Goal: Task Accomplishment & Management: Use online tool/utility

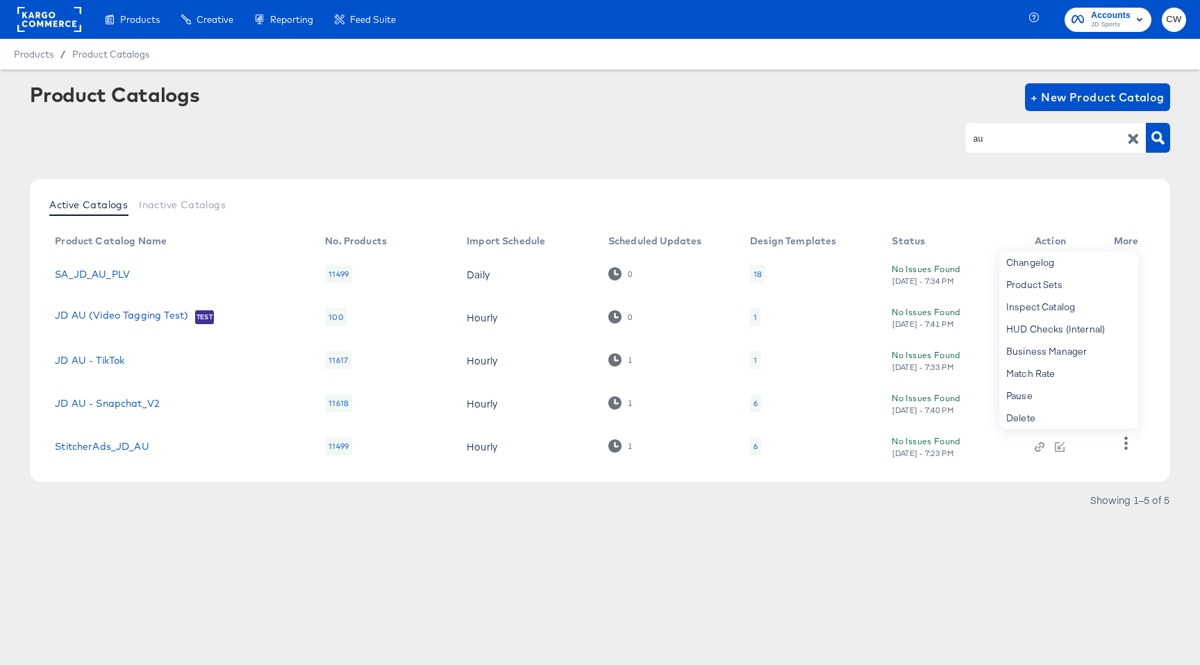
click at [538, 63] on div "Products / Product Catalogs" at bounding box center [600, 54] width 1200 height 31
click at [1131, 138] on icon "button" at bounding box center [1133, 138] width 13 height 13
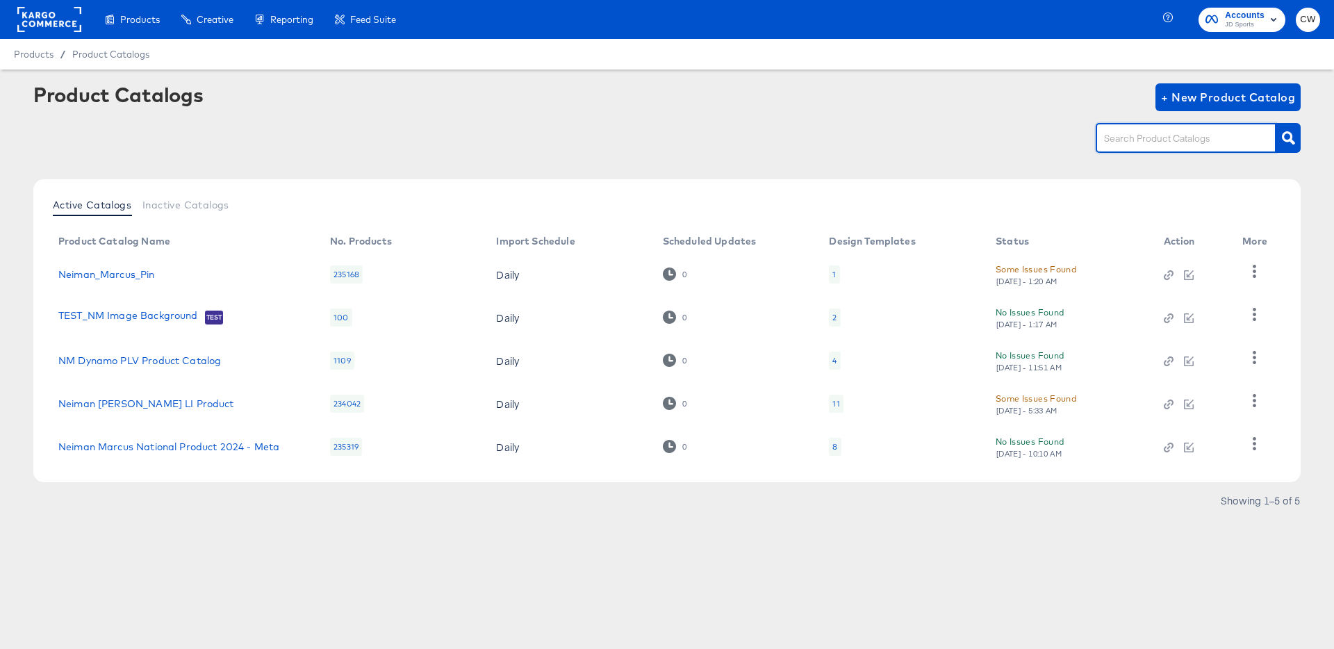
click at [42, 13] on rect at bounding box center [49, 19] width 64 height 25
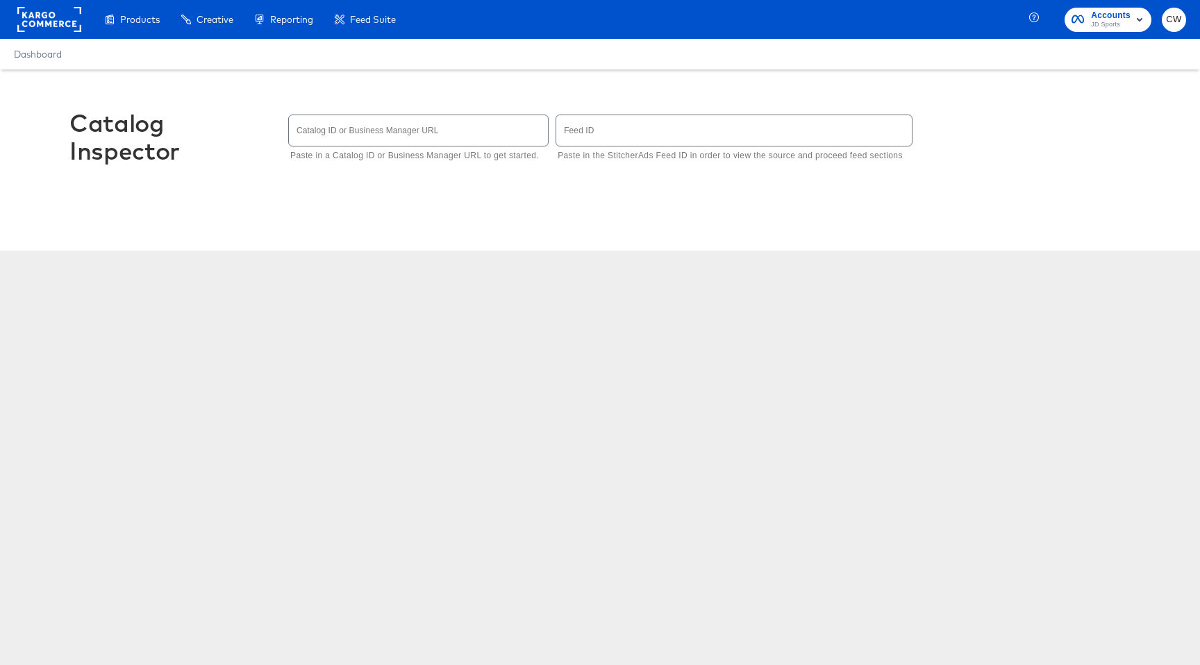
click at [40, 28] on rect at bounding box center [49, 19] width 64 height 25
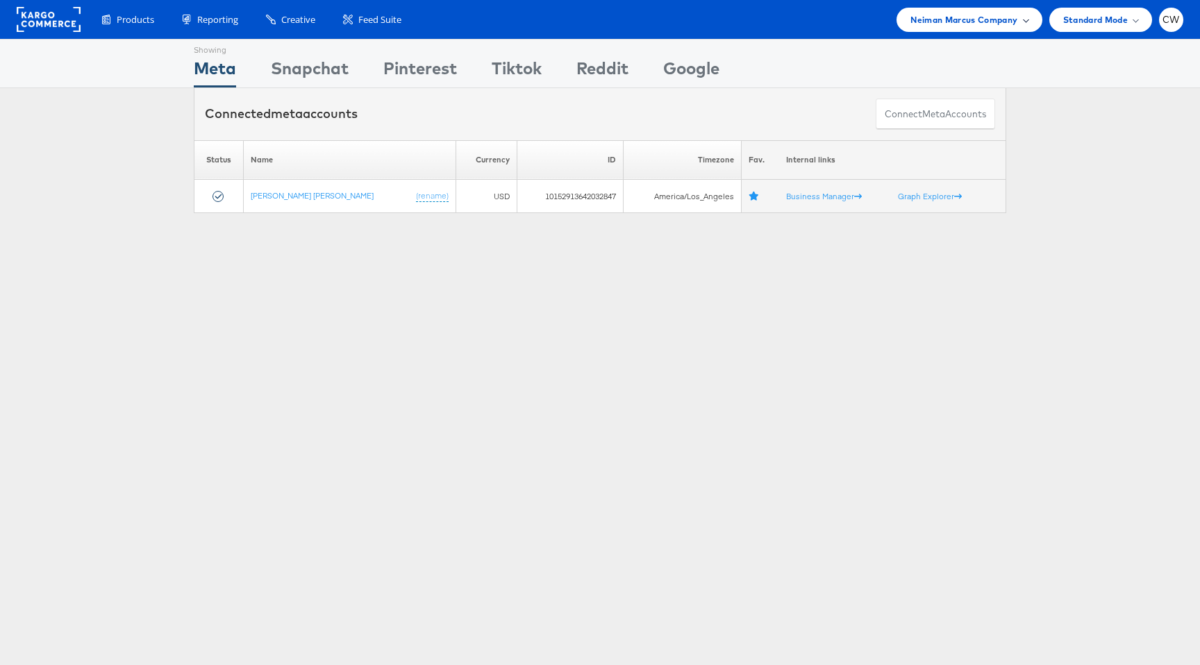
click at [959, 16] on span "Neiman Marcus Company" at bounding box center [964, 20] width 107 height 15
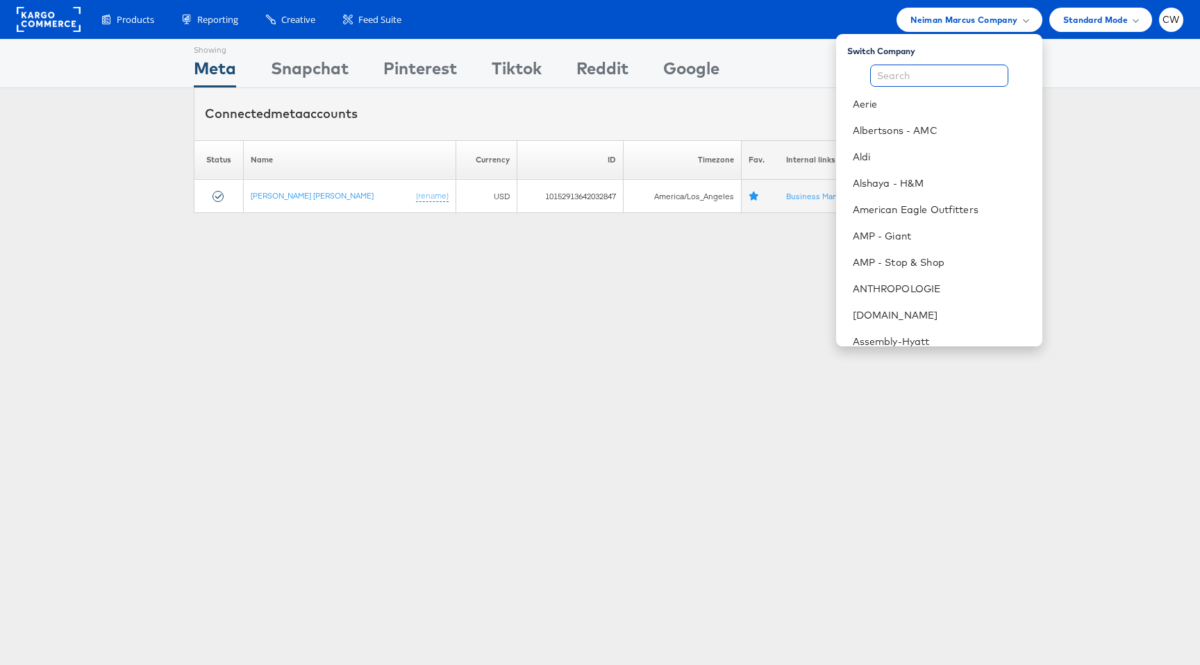
click at [924, 69] on input "text" at bounding box center [939, 76] width 138 height 22
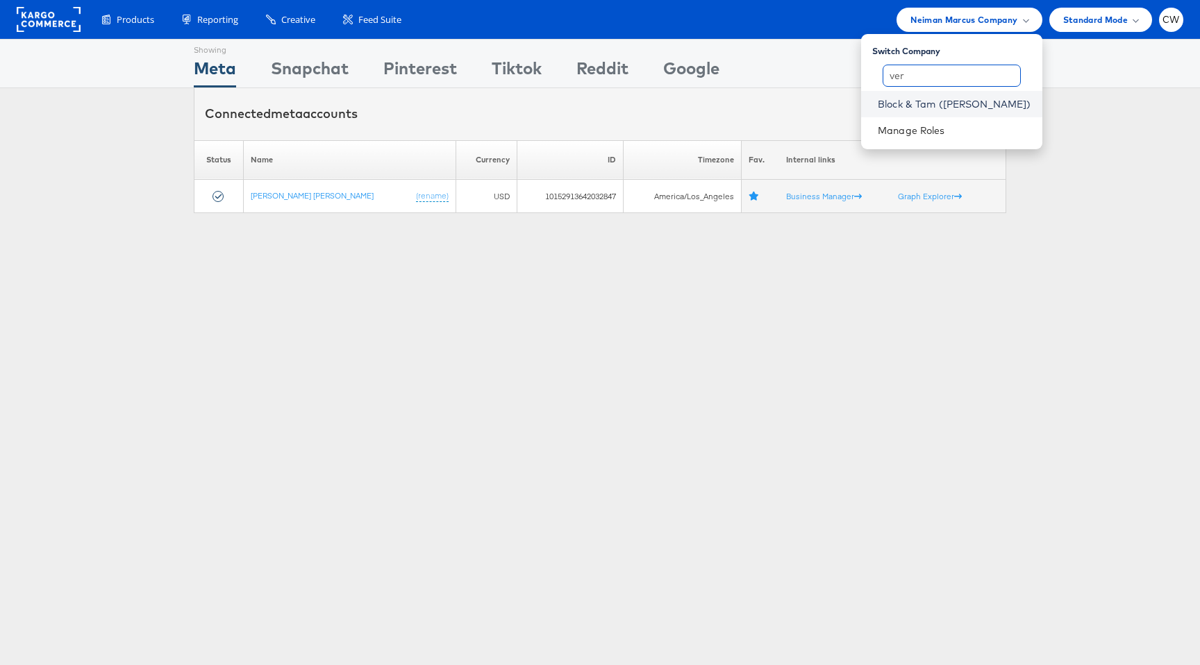
type input "ver"
click at [935, 103] on link "Block & Tam ([PERSON_NAME])" at bounding box center [955, 104] width 154 height 14
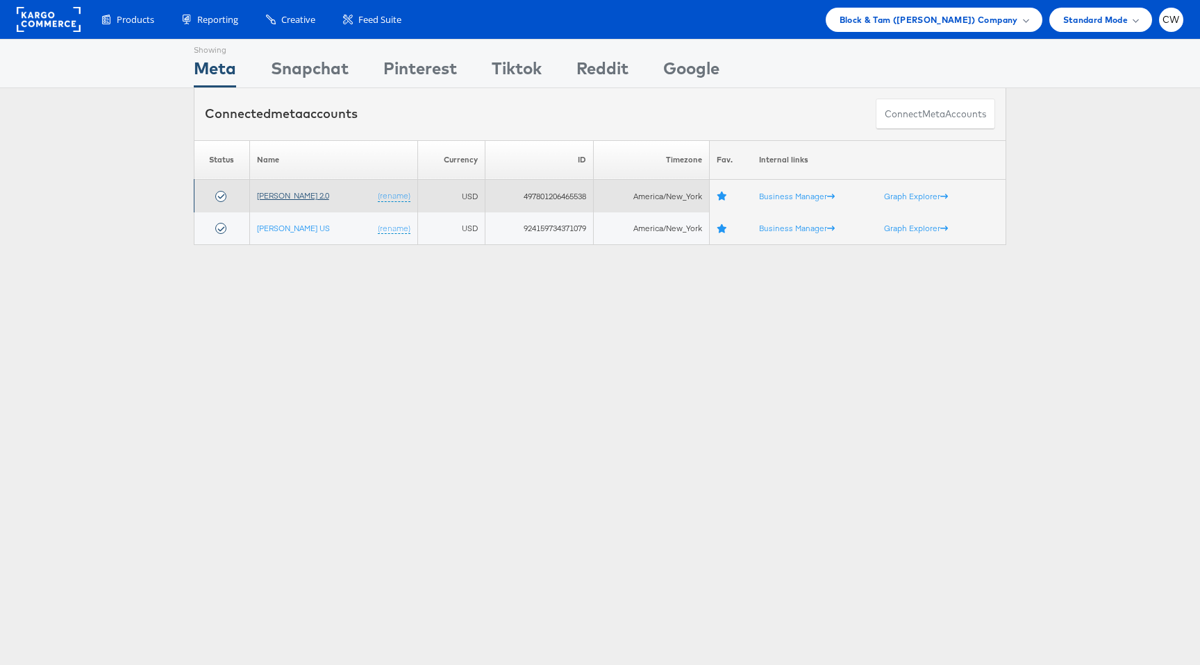
click at [314, 197] on link "[PERSON_NAME] 2.0" at bounding box center [293, 195] width 72 height 10
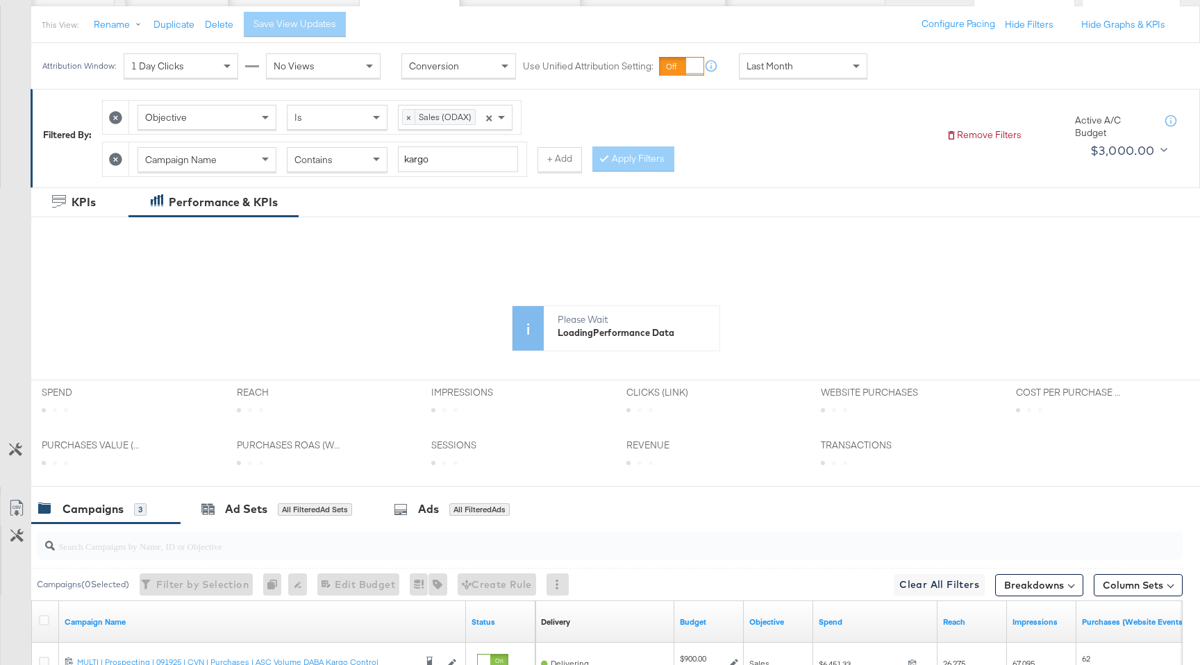
scroll to position [181, 0]
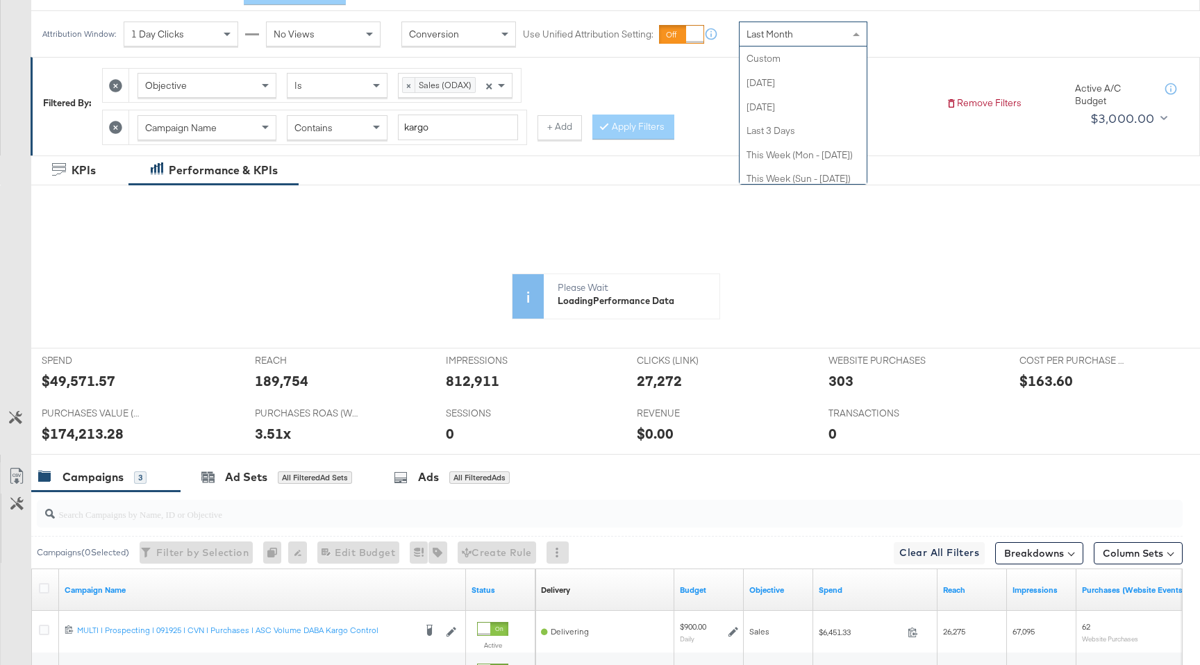
click at [770, 33] on span "Last Month" at bounding box center [770, 34] width 47 height 13
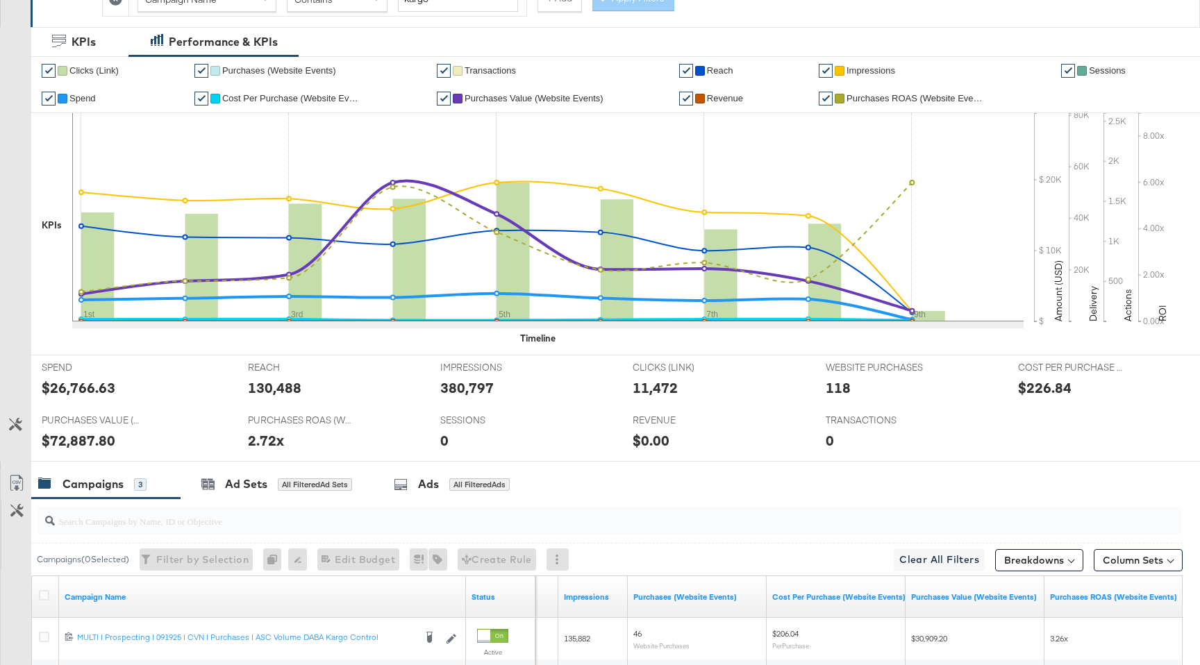
scroll to position [0, 0]
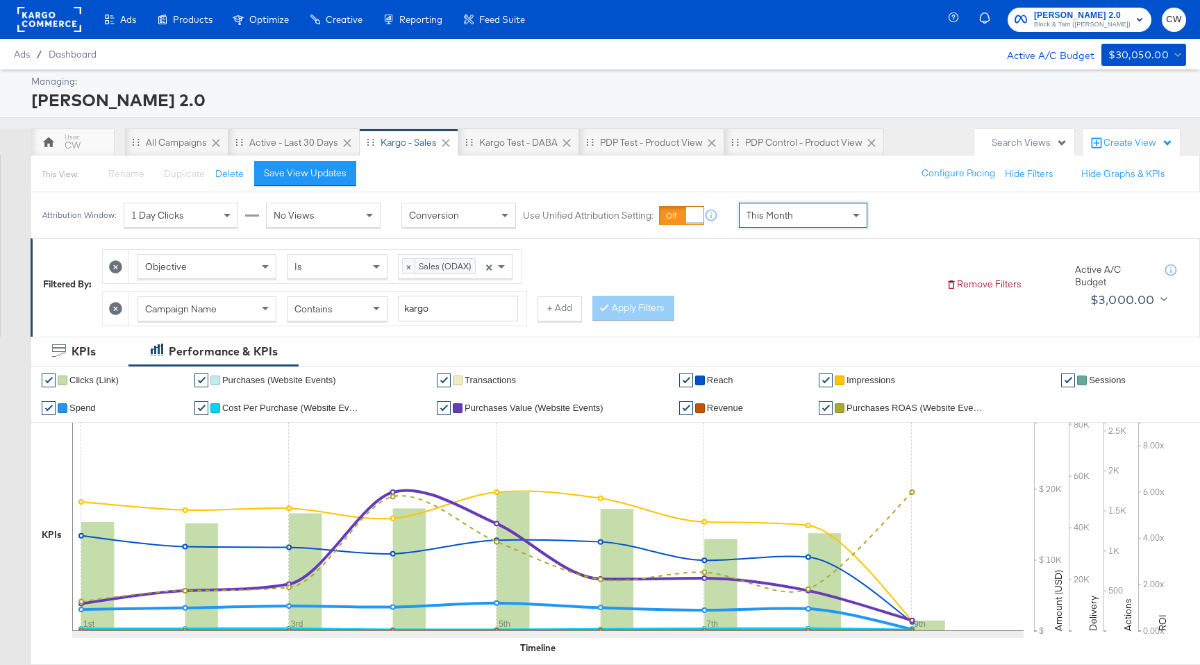
click at [823, 221] on div "This Month" at bounding box center [803, 216] width 127 height 24
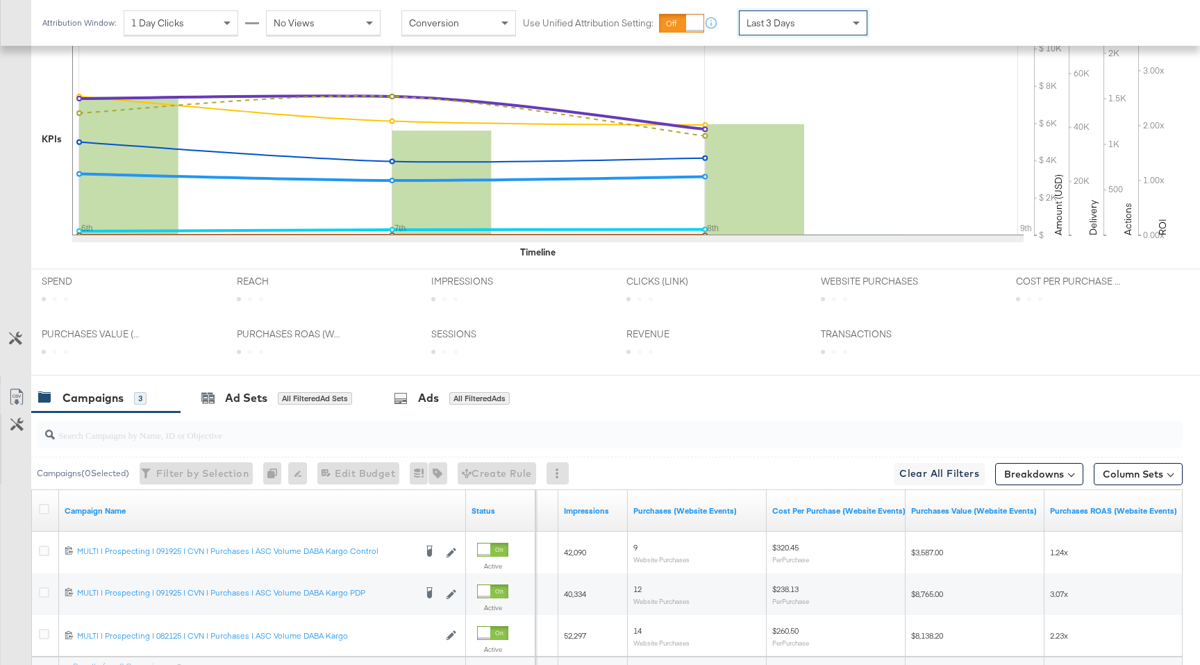
scroll to position [531, 0]
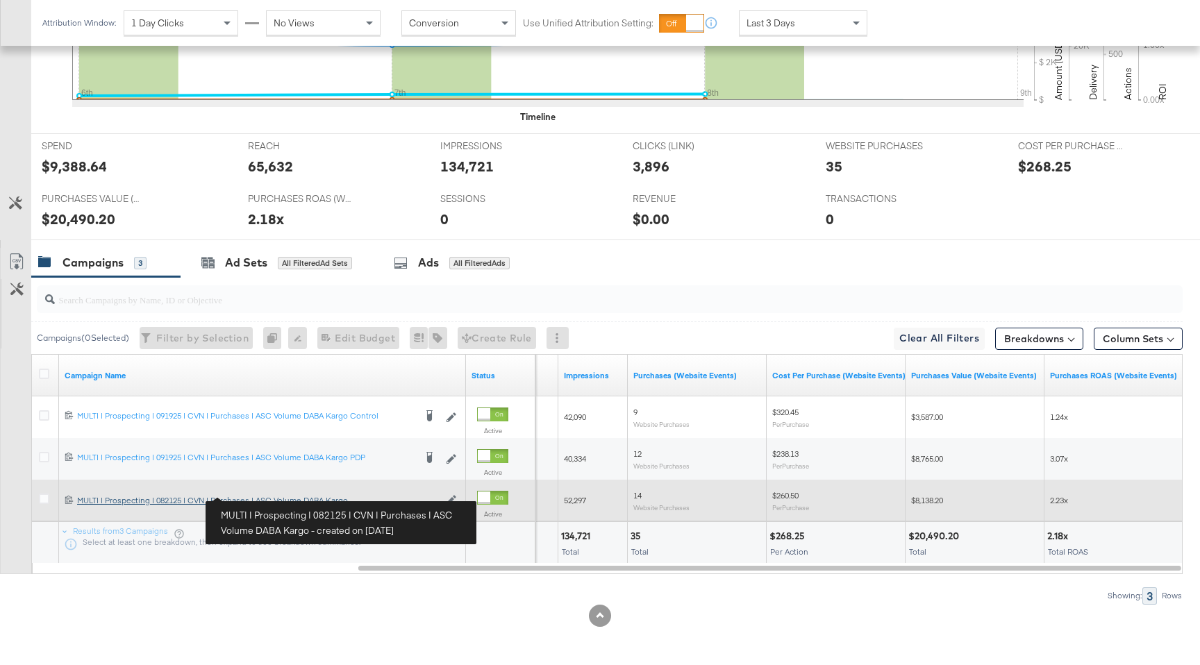
click at [273, 501] on div "MULTI | Prospecting | 082125 | CVN | Purchases | ASC Volume DABA Kargo MULTI | …" at bounding box center [258, 500] width 362 height 11
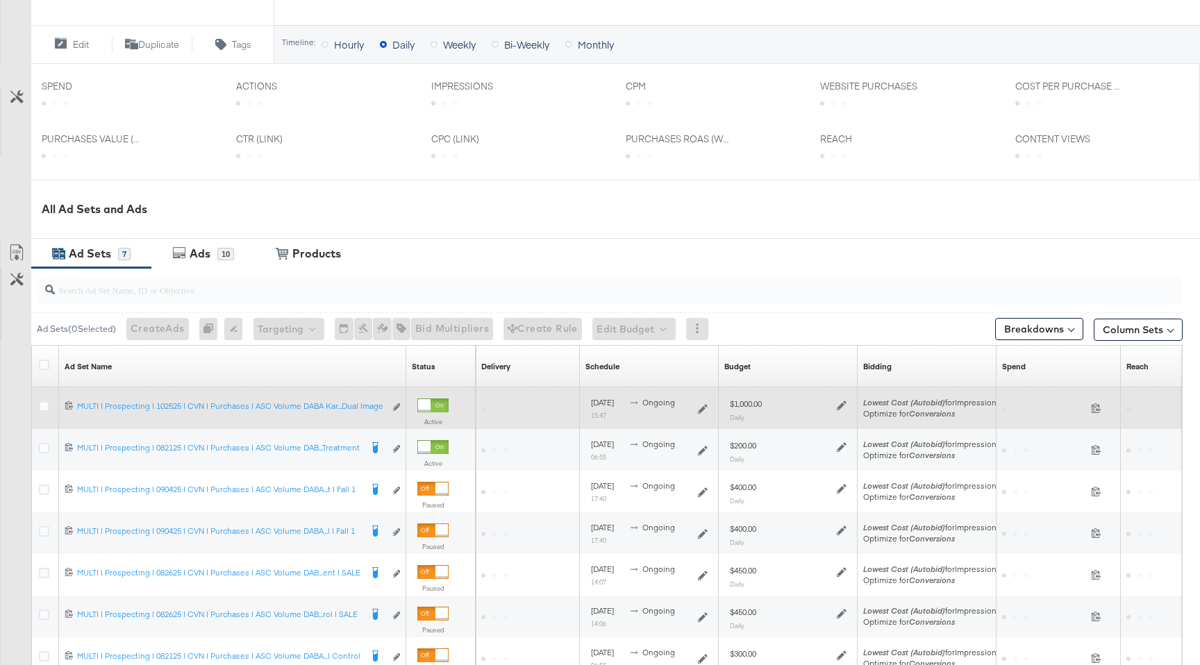
scroll to position [503, 0]
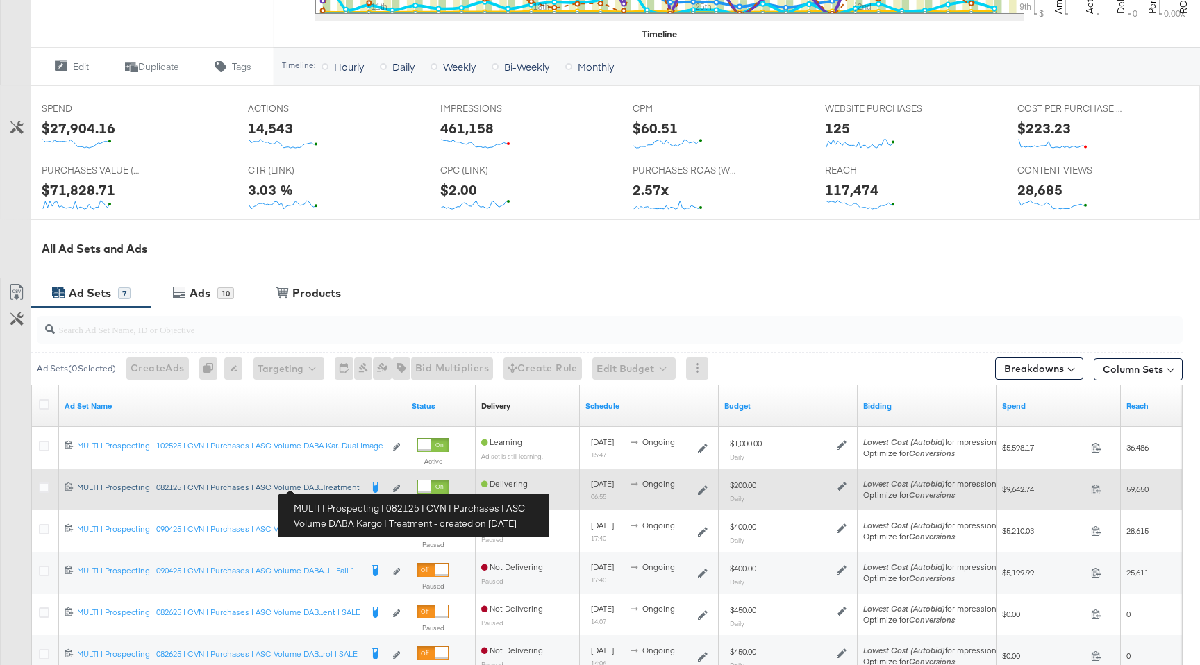
click at [331, 488] on div "MULTI | Prospecting | 082125 | CVN | Purchases | ASC Volume DABA Kargo | Treatm…" at bounding box center [218, 487] width 283 height 11
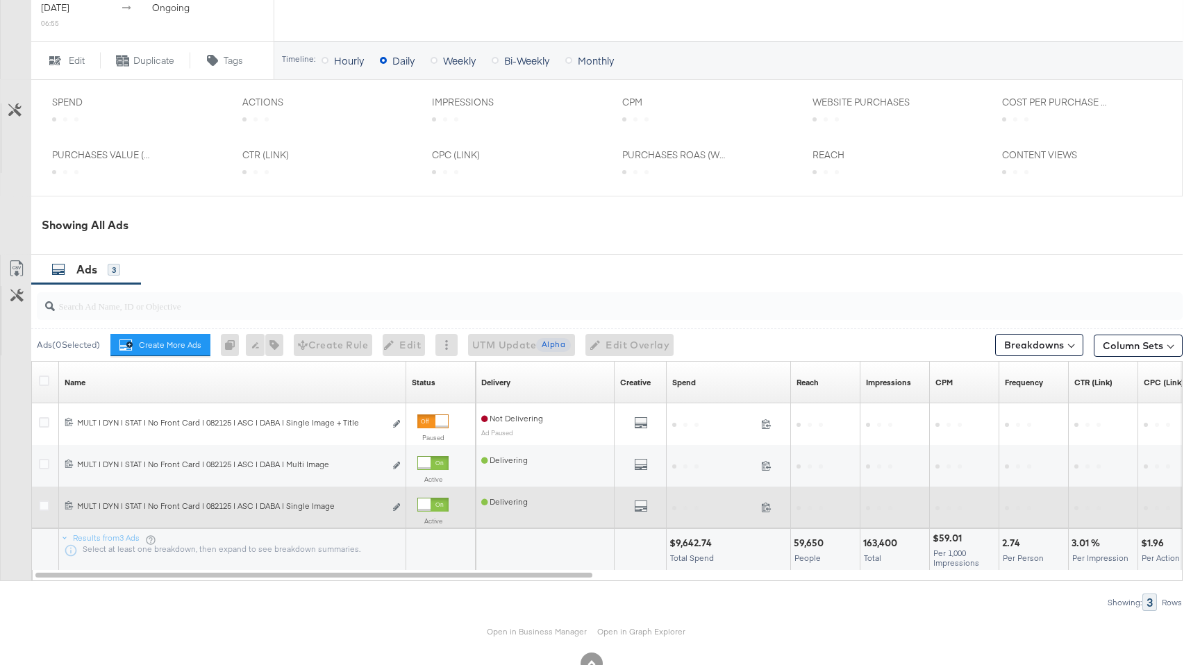
scroll to position [535, 0]
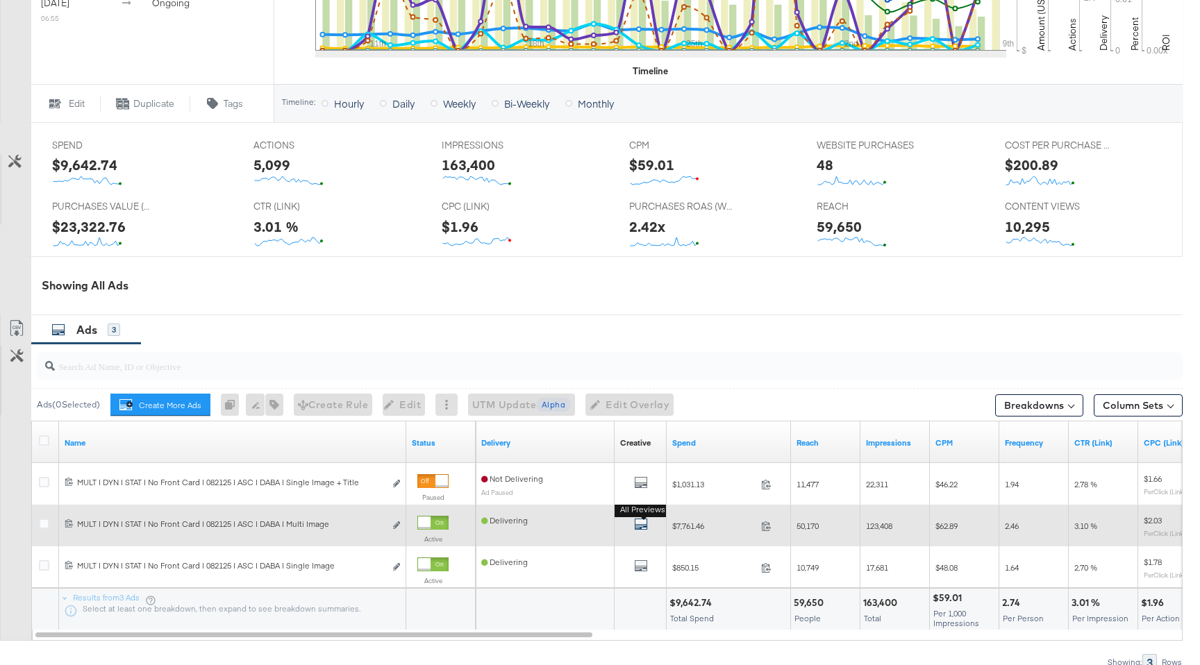
click at [639, 463] on div "All Previews" at bounding box center [641, 484] width 52 height 42
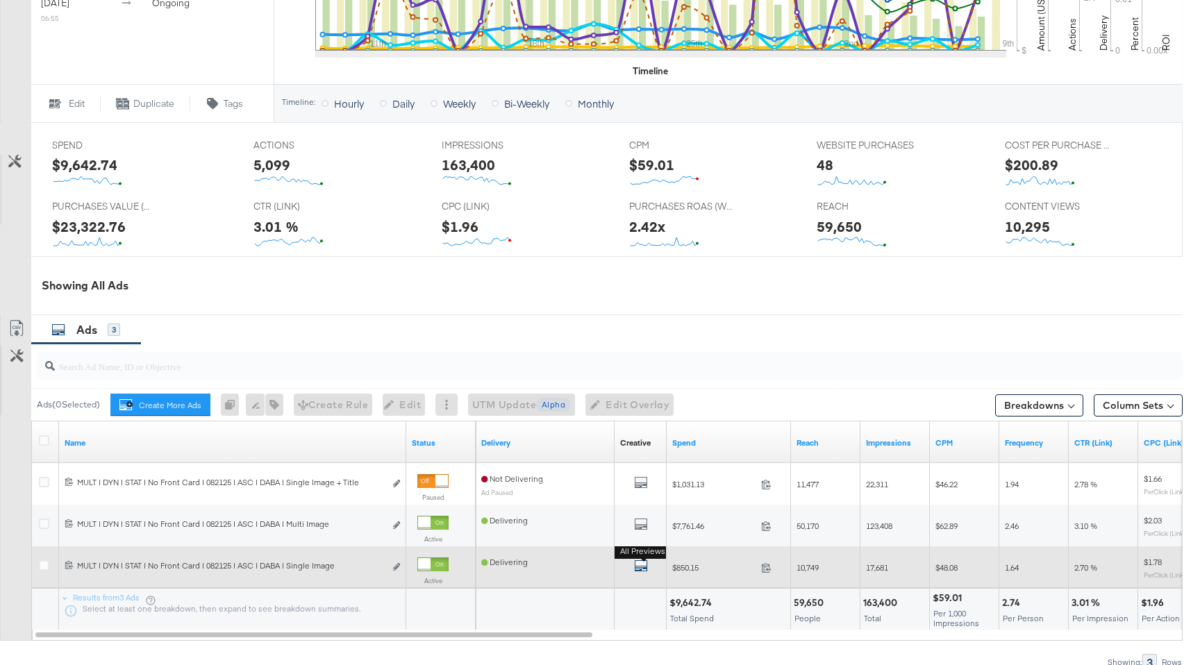
click at [645, 562] on icon "default" at bounding box center [641, 566] width 14 height 14
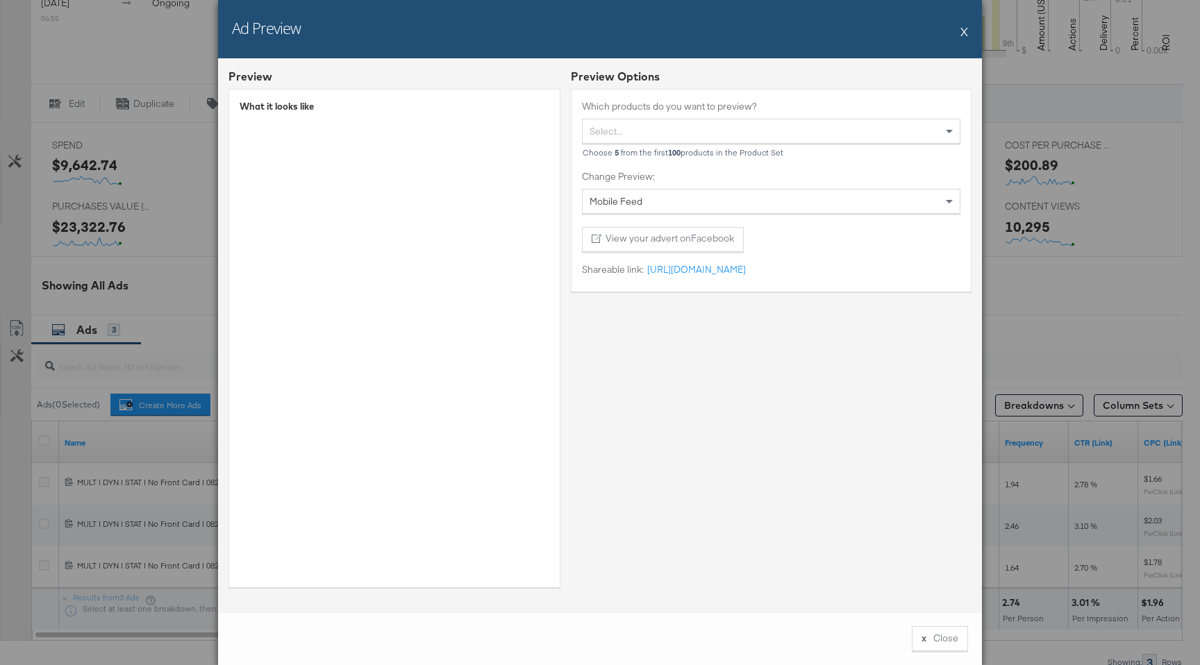
click at [965, 38] on button "X" at bounding box center [965, 31] width 8 height 28
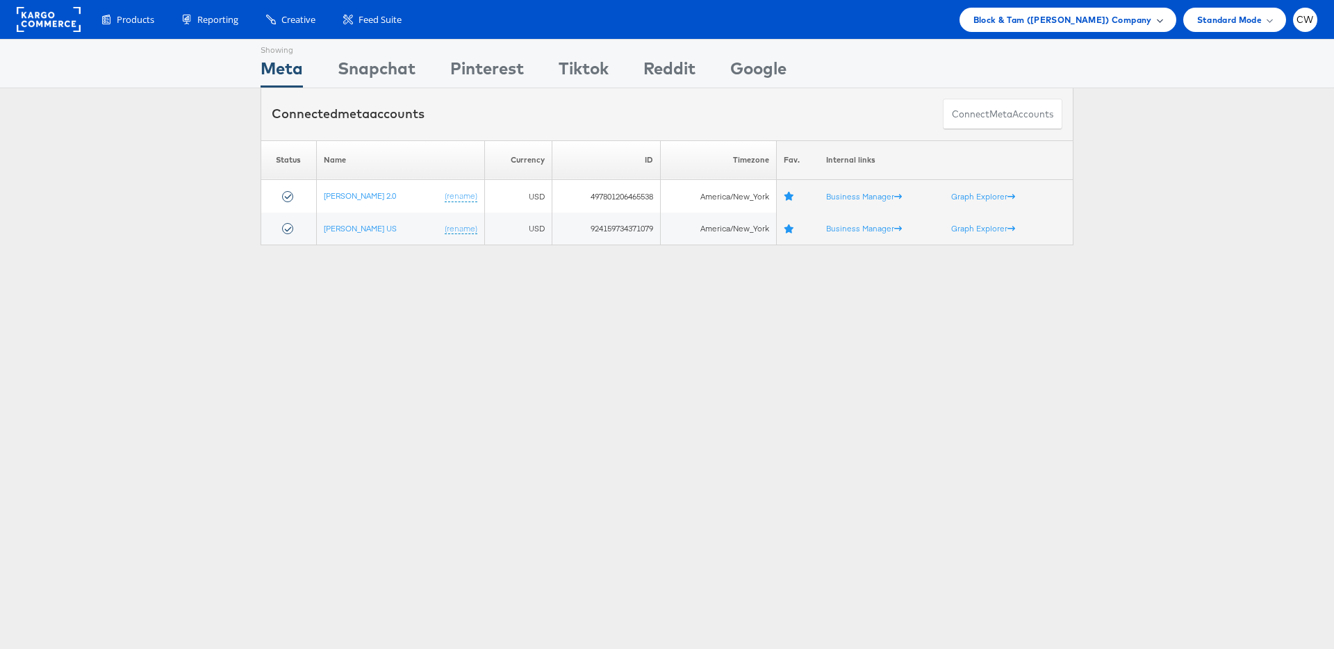
click at [1085, 30] on div "Block & Tam ([PERSON_NAME]) Company" at bounding box center [1067, 20] width 217 height 24
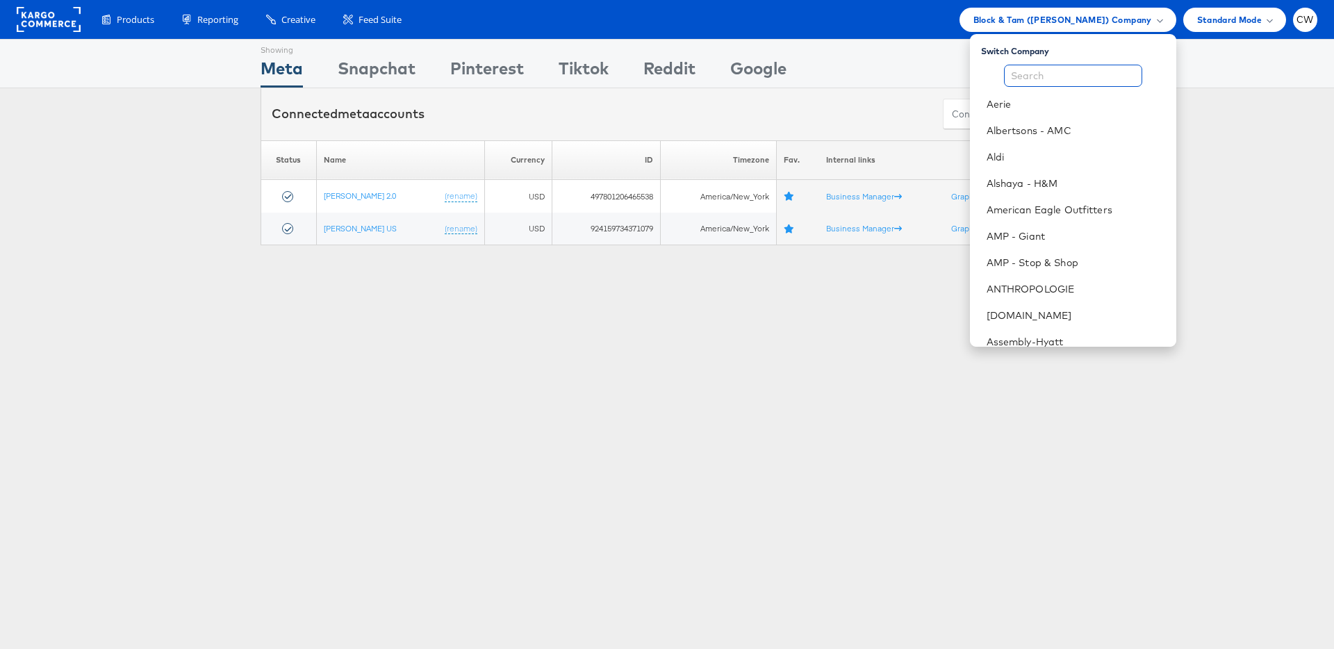
click at [1068, 83] on input "text" at bounding box center [1073, 76] width 138 height 22
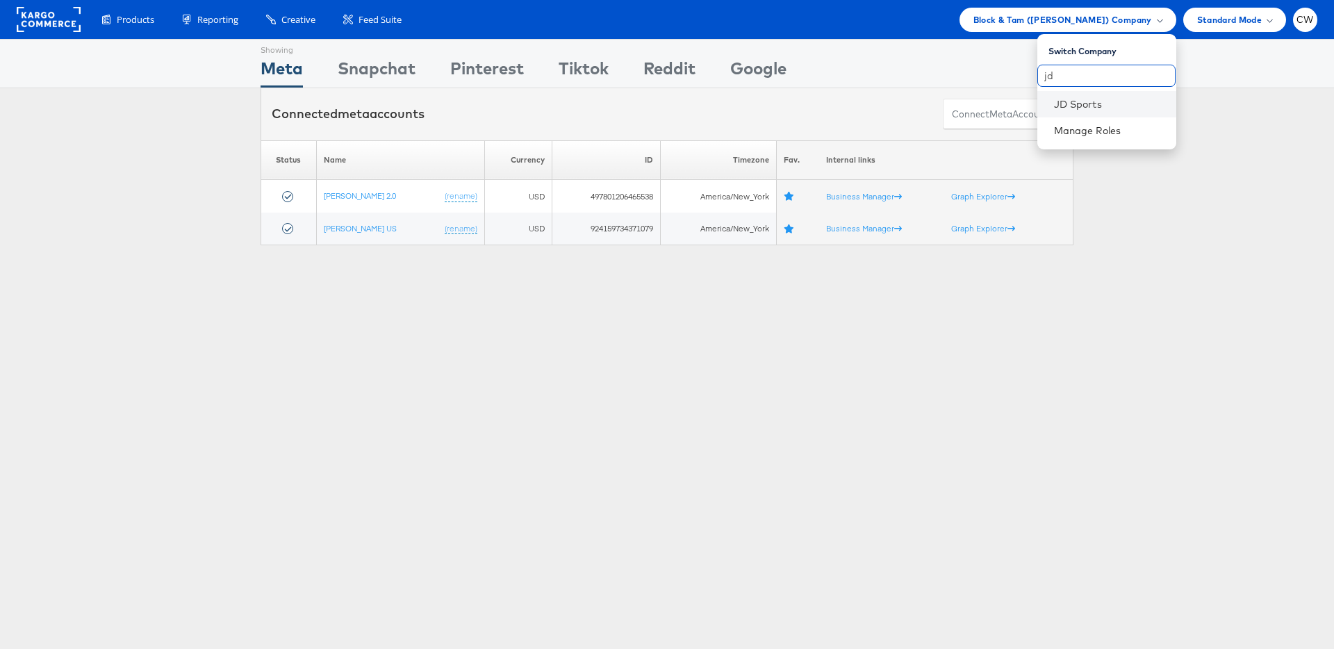
type input "jd"
click at [1071, 92] on li "JD Sports" at bounding box center [1106, 104] width 139 height 26
click at [1084, 103] on link "JD Sports" at bounding box center [1109, 104] width 111 height 14
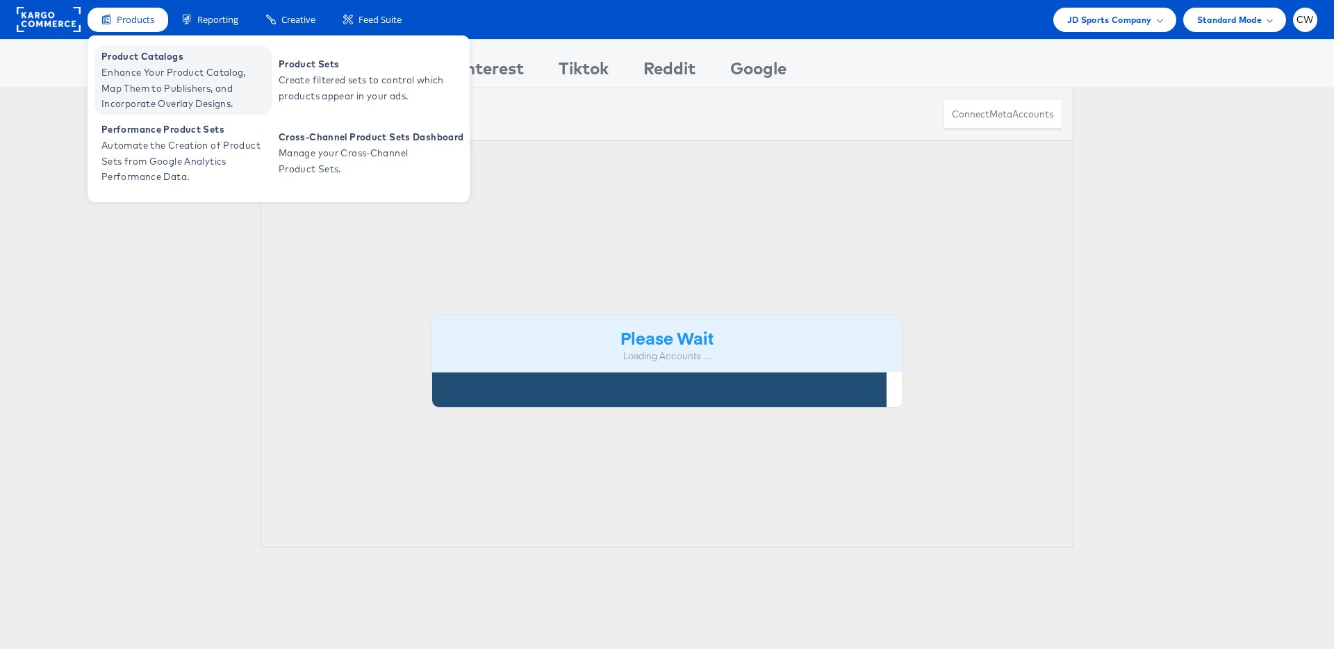
click at [143, 62] on span "Product Catalogs" at bounding box center [184, 57] width 167 height 16
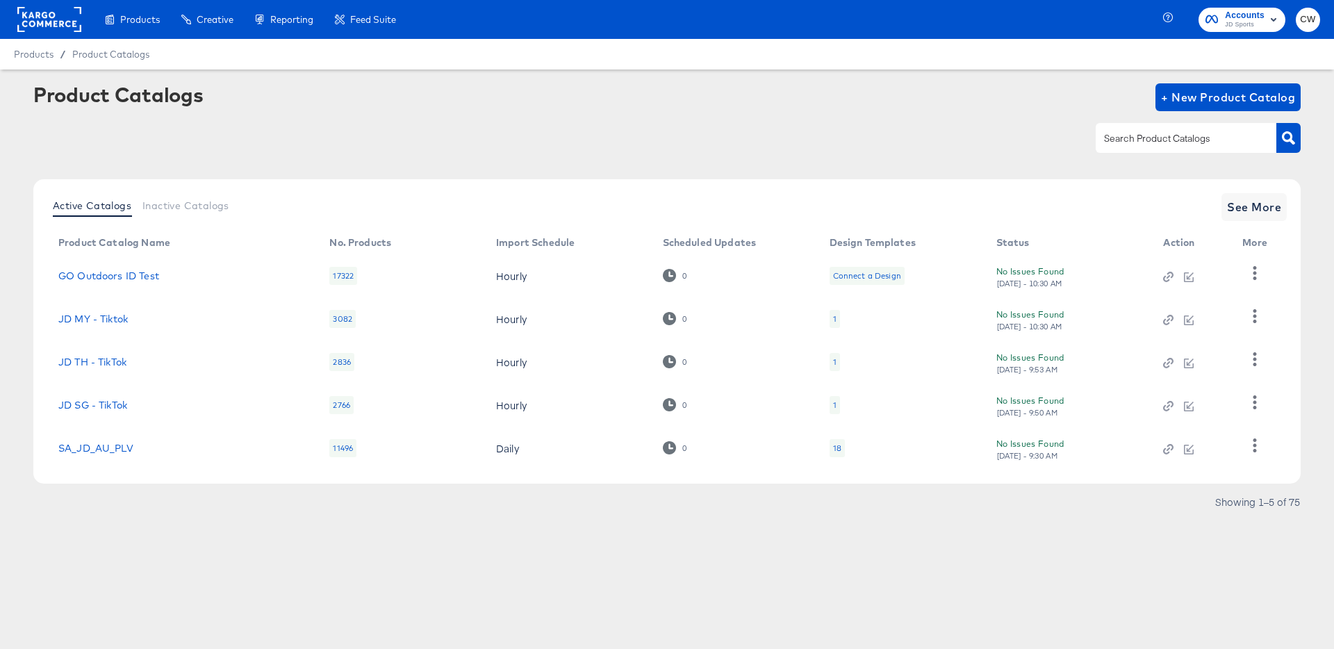
click at [1163, 129] on div at bounding box center [1185, 137] width 181 height 29
type input "au"
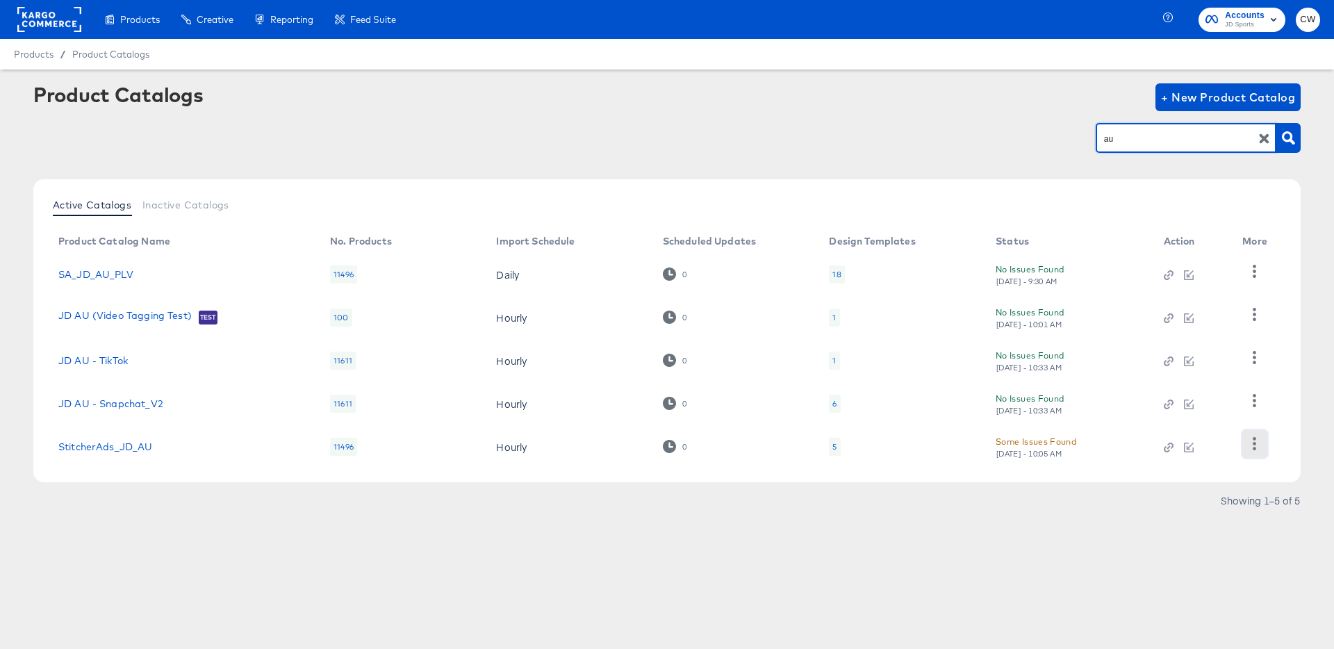
click at [1248, 438] on icon "button" at bounding box center [1253, 443] width 13 height 13
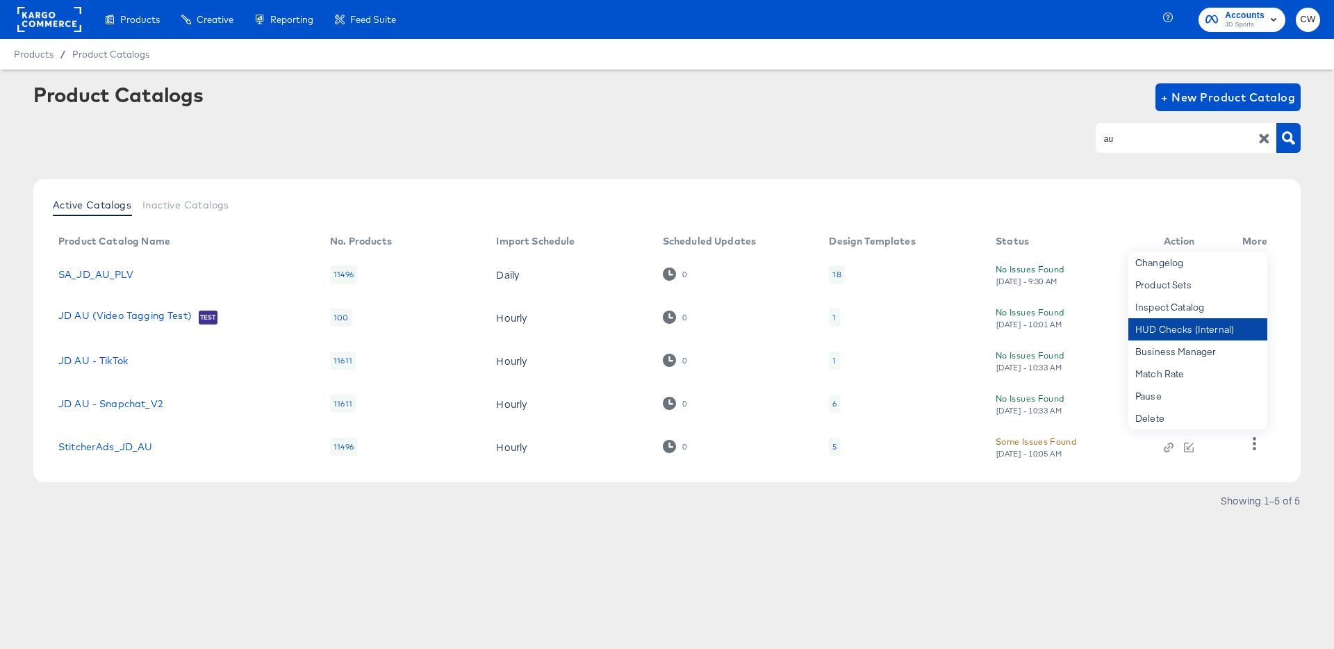
click at [1241, 320] on div "HUD Checks (Internal)" at bounding box center [1197, 329] width 139 height 22
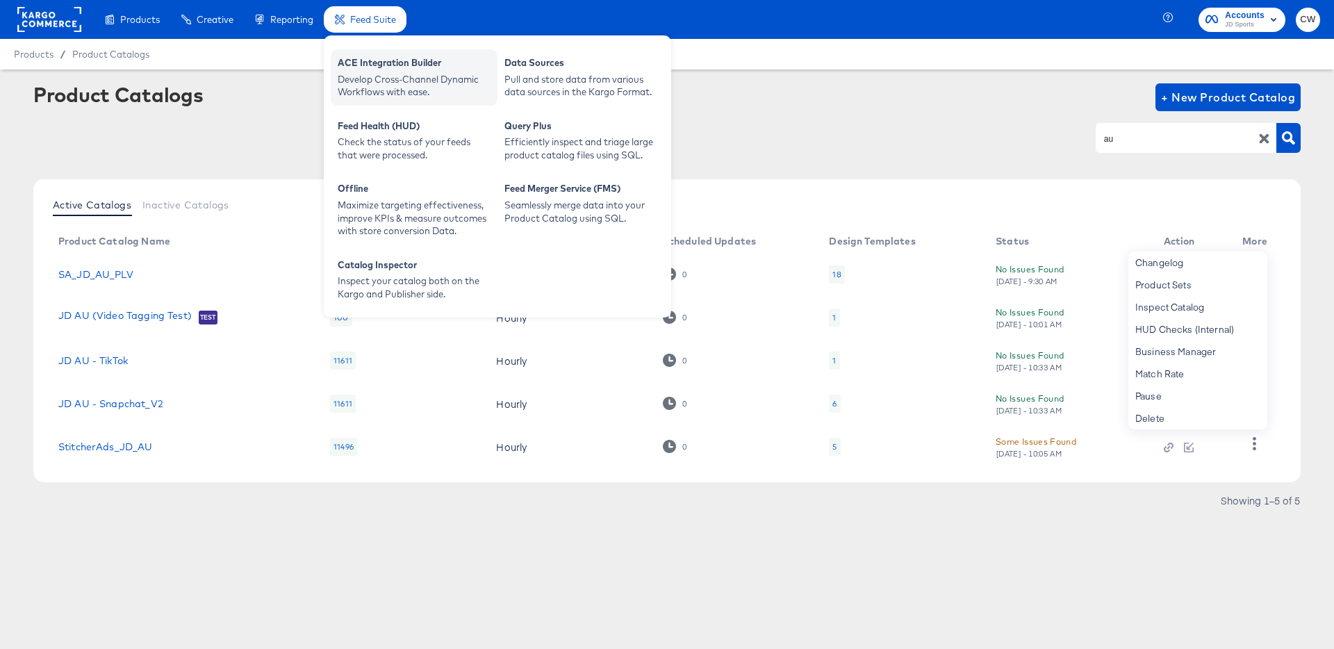
click at [439, 89] on div "Develop Cross-Channel Dynamic Workflows with ease." at bounding box center [414, 86] width 153 height 26
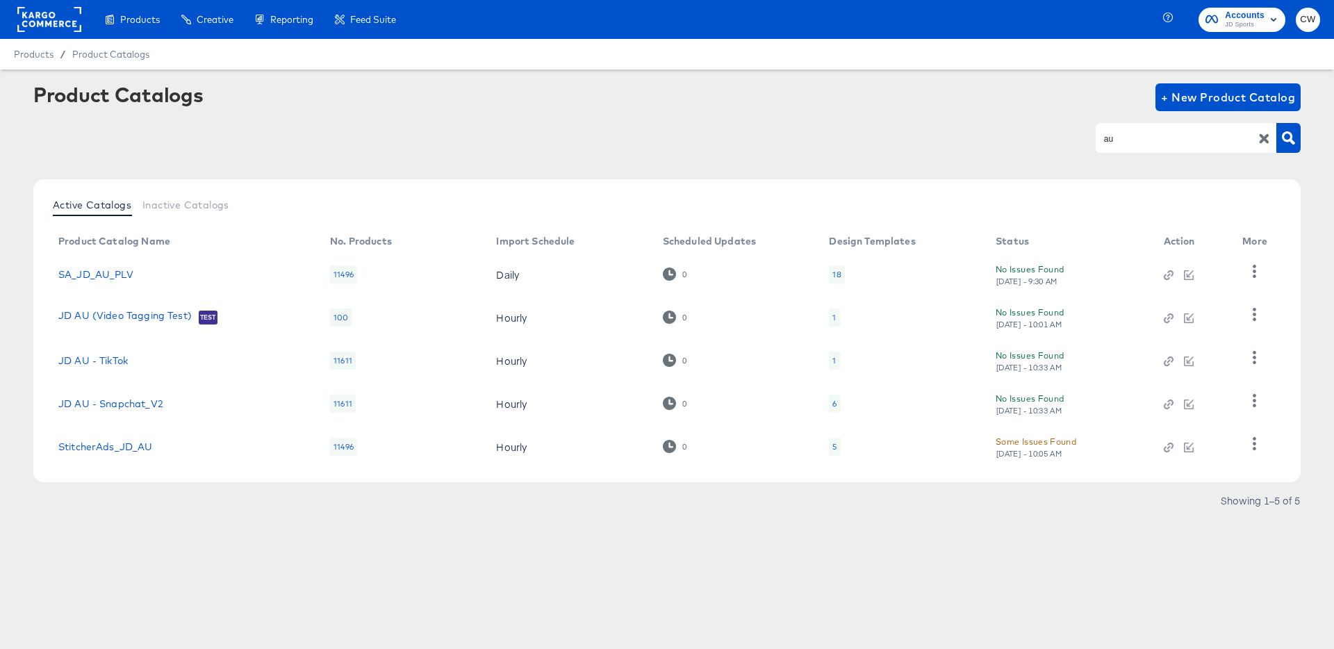
click at [887, 76] on article "Product Catalogs + New Product Catalog au Active Catalogs Inactive Catalogs Pro…" at bounding box center [667, 314] width 1334 height 490
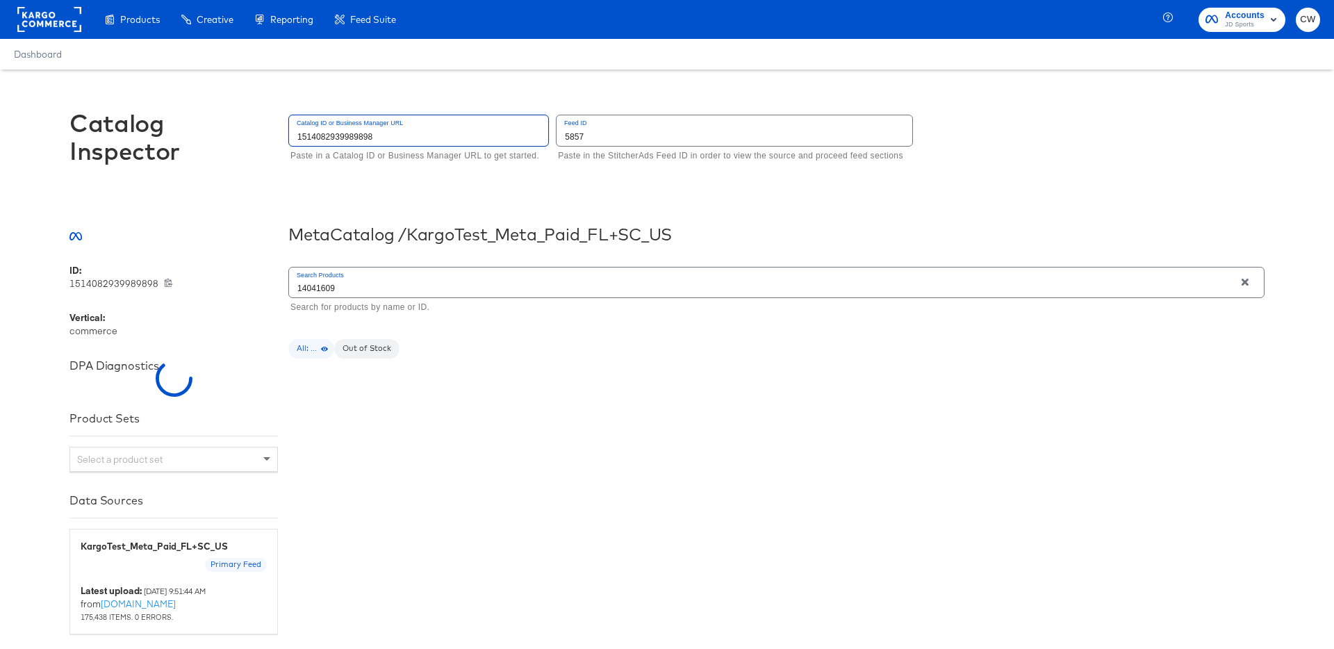
click at [345, 139] on input "1514082939989898" at bounding box center [418, 130] width 259 height 30
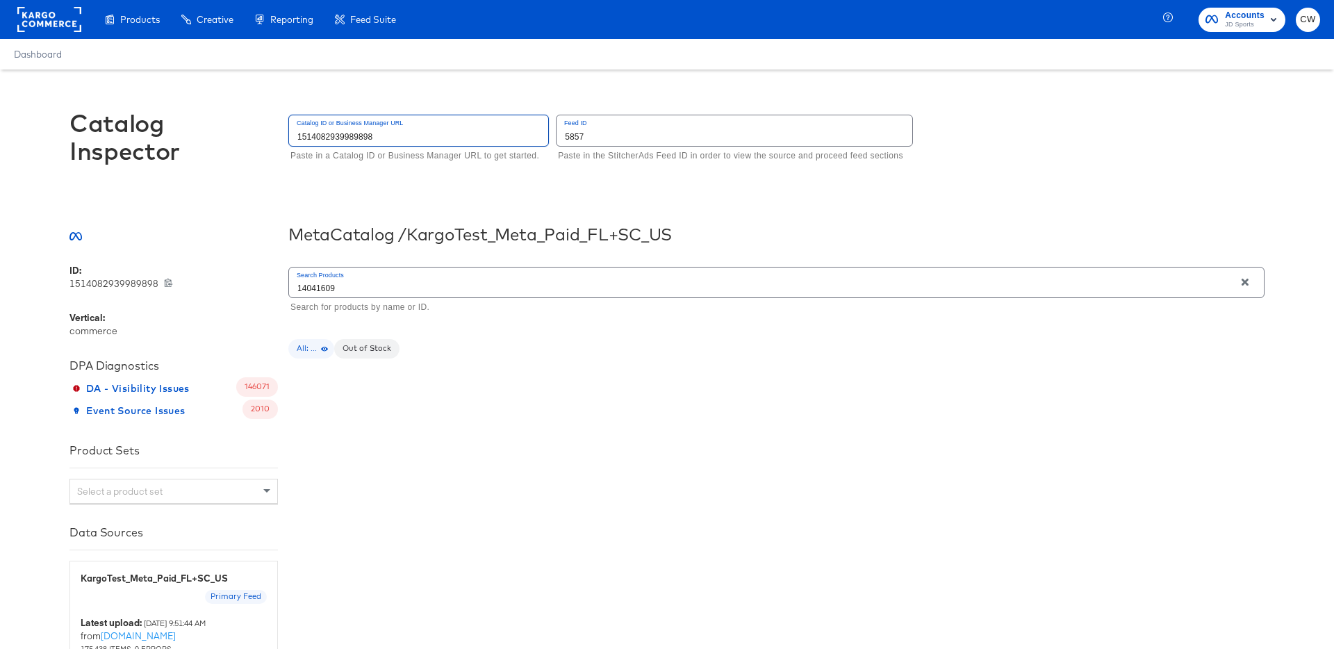
click at [573, 131] on input "5857" at bounding box center [734, 130] width 356 height 30
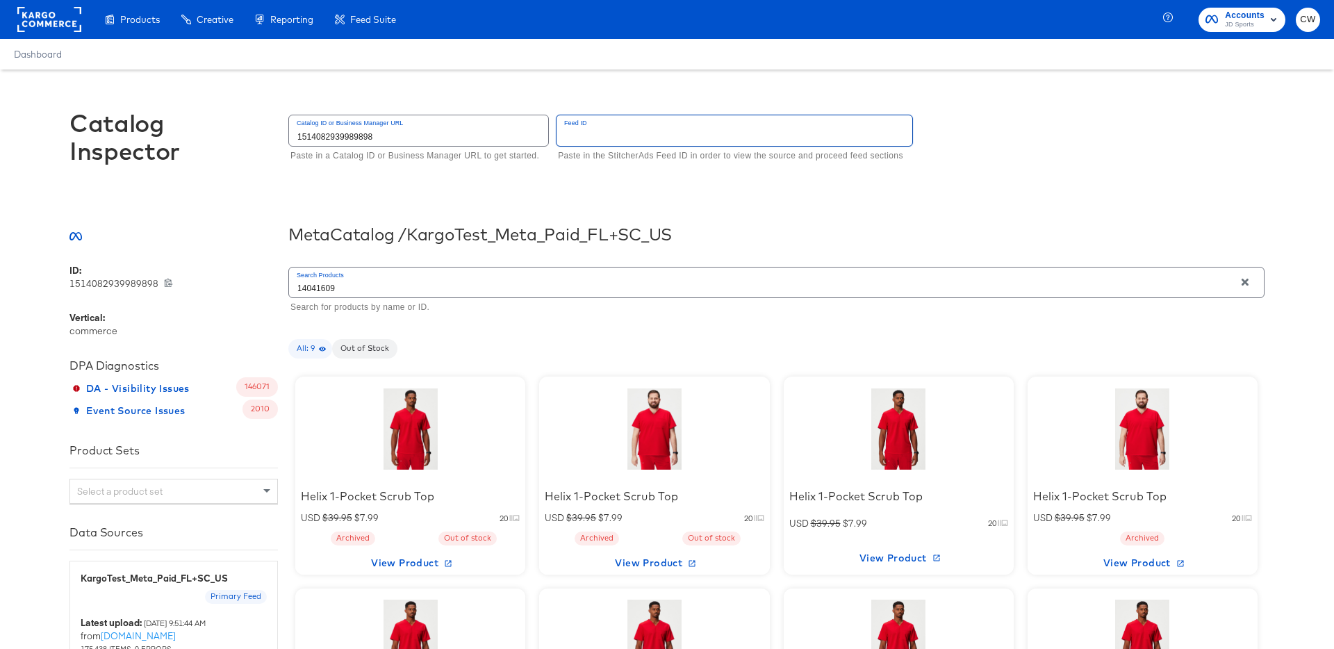
click at [436, 395] on div at bounding box center [410, 428] width 118 height 87
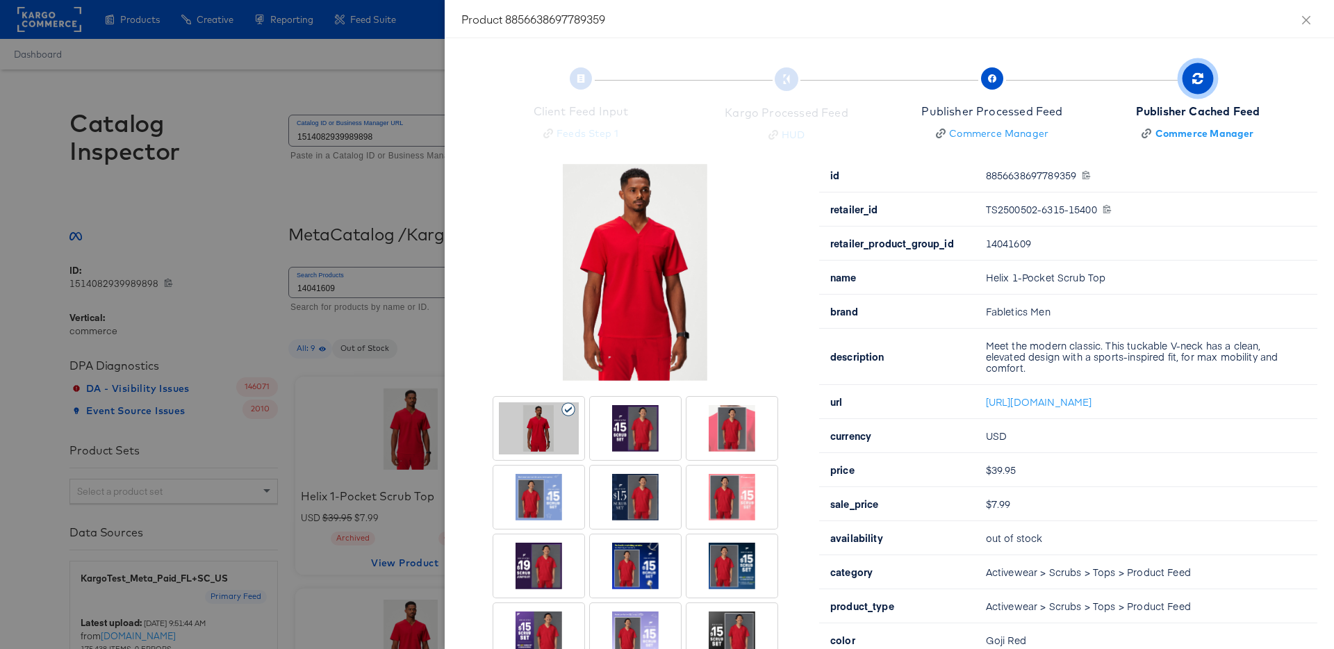
click at [320, 240] on div at bounding box center [667, 324] width 1334 height 649
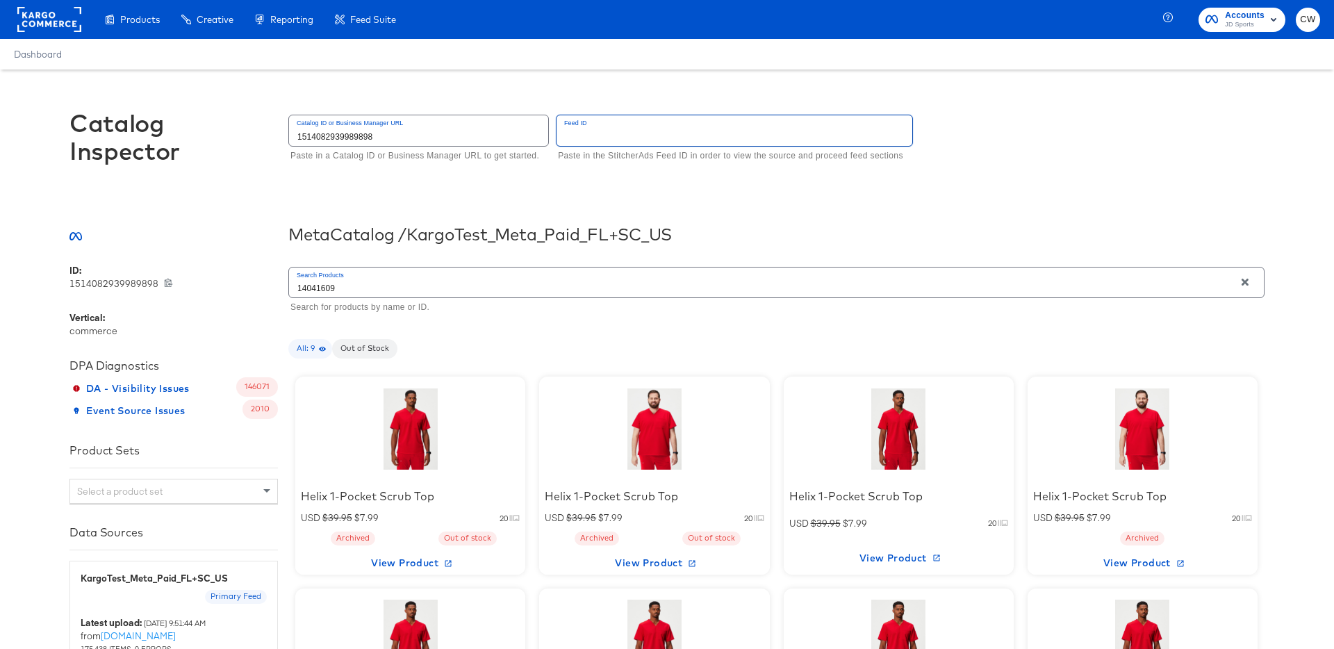
click at [581, 140] on input "text" at bounding box center [734, 130] width 356 height 30
click at [586, 160] on p "Paste in the StitcherAds Feed ID in order to view the source and proceed feed s…" at bounding box center [730, 156] width 345 height 14
click at [410, 429] on div at bounding box center [410, 428] width 118 height 87
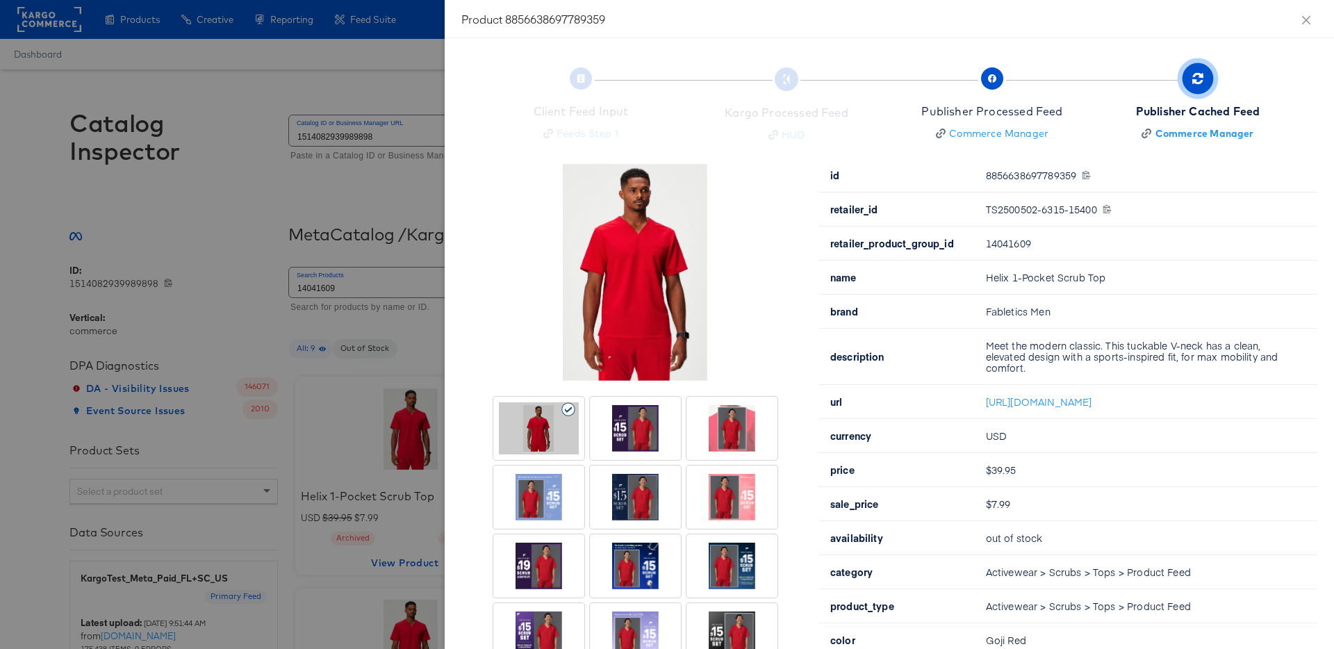
click at [306, 258] on div at bounding box center [667, 324] width 1334 height 649
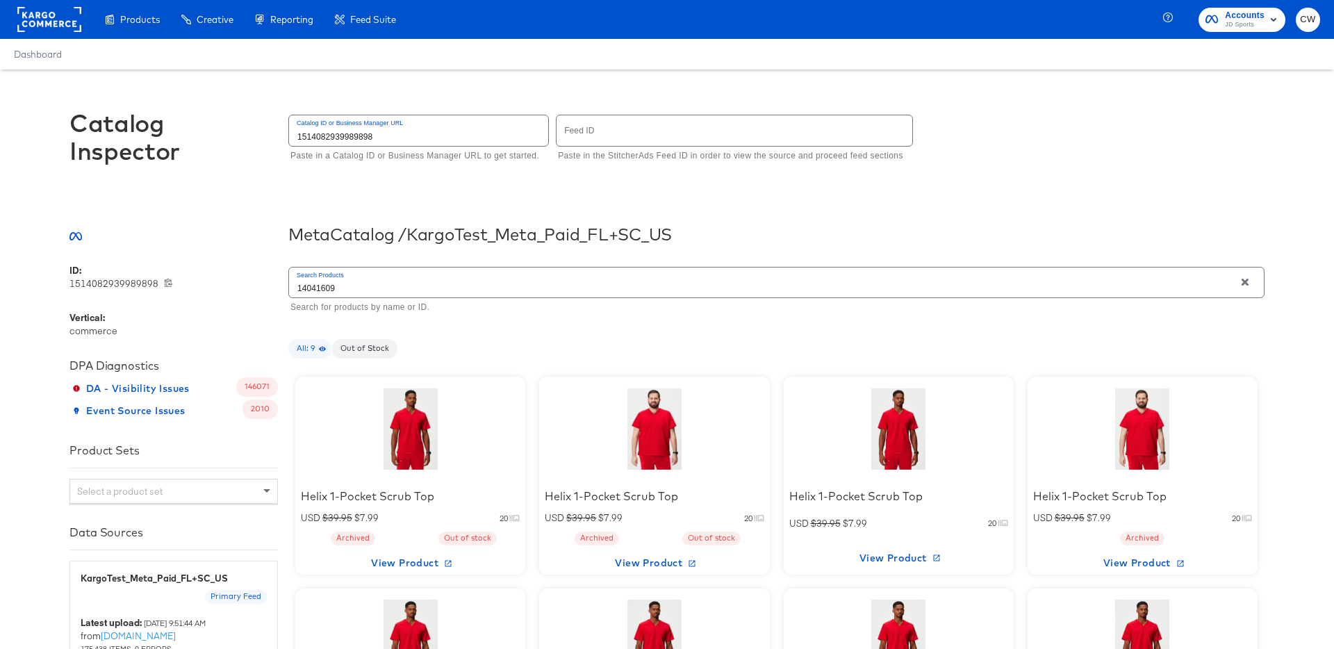
scroll to position [85, 0]
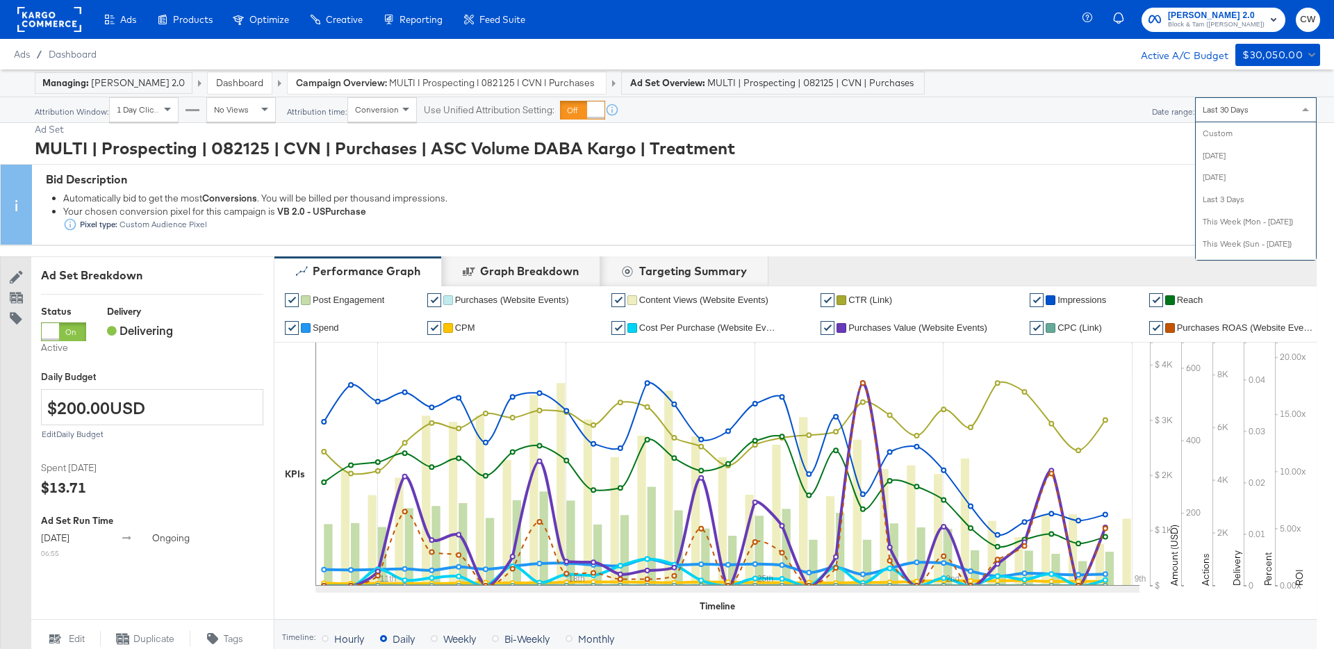
click at [1239, 121] on div "Last 30 Days Custom Today Yesterday Last 3 Days This Week (Mon - Today) This We…" at bounding box center [1256, 109] width 122 height 25
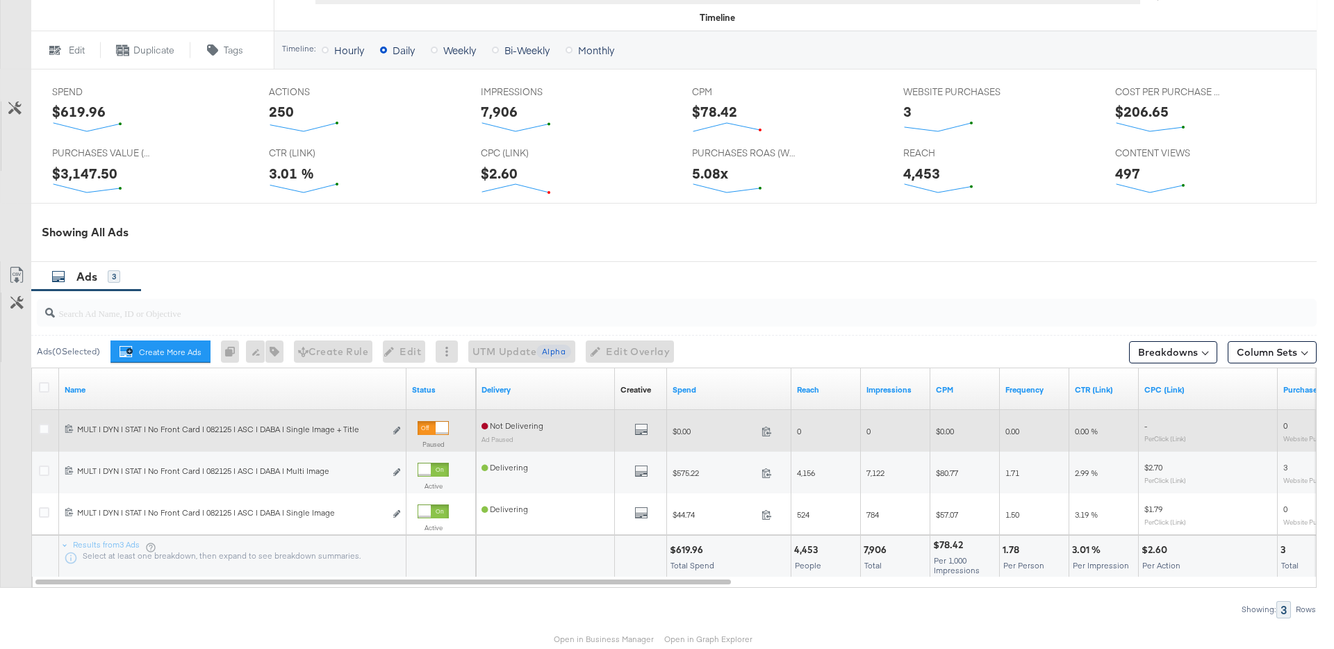
scroll to position [589, 0]
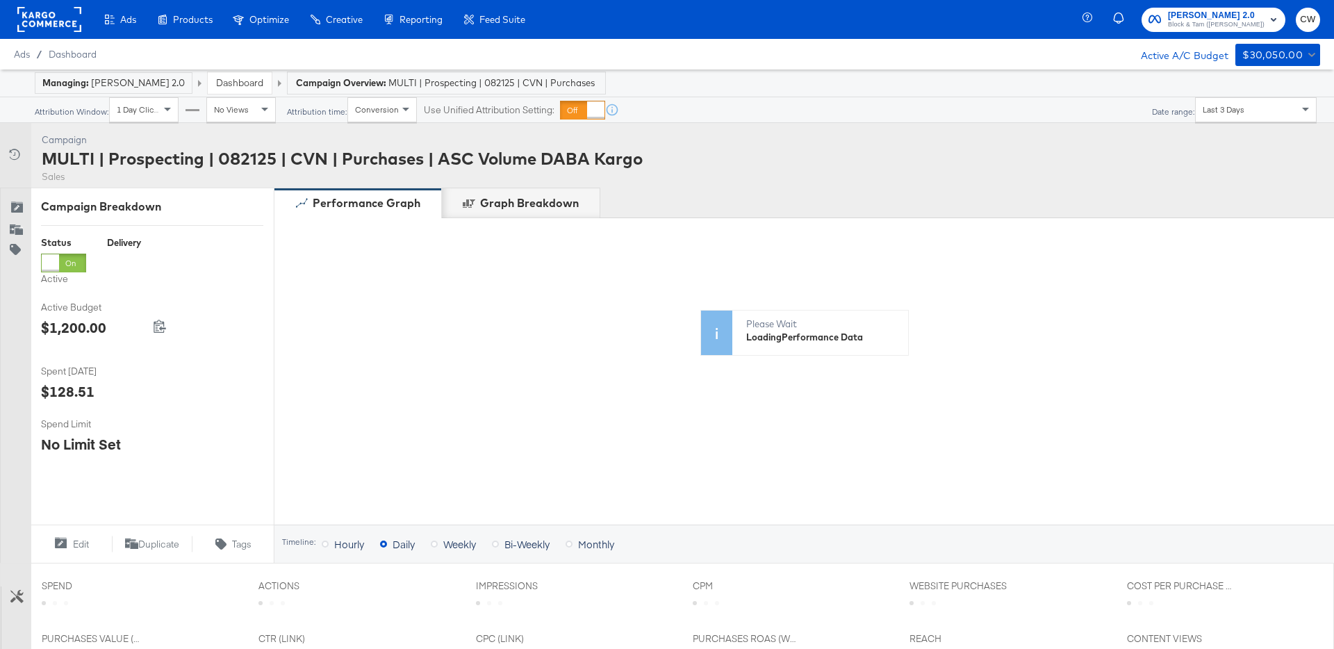
scroll to position [500, 0]
